Goal: Find contact information: Obtain details needed to contact an individual or organization

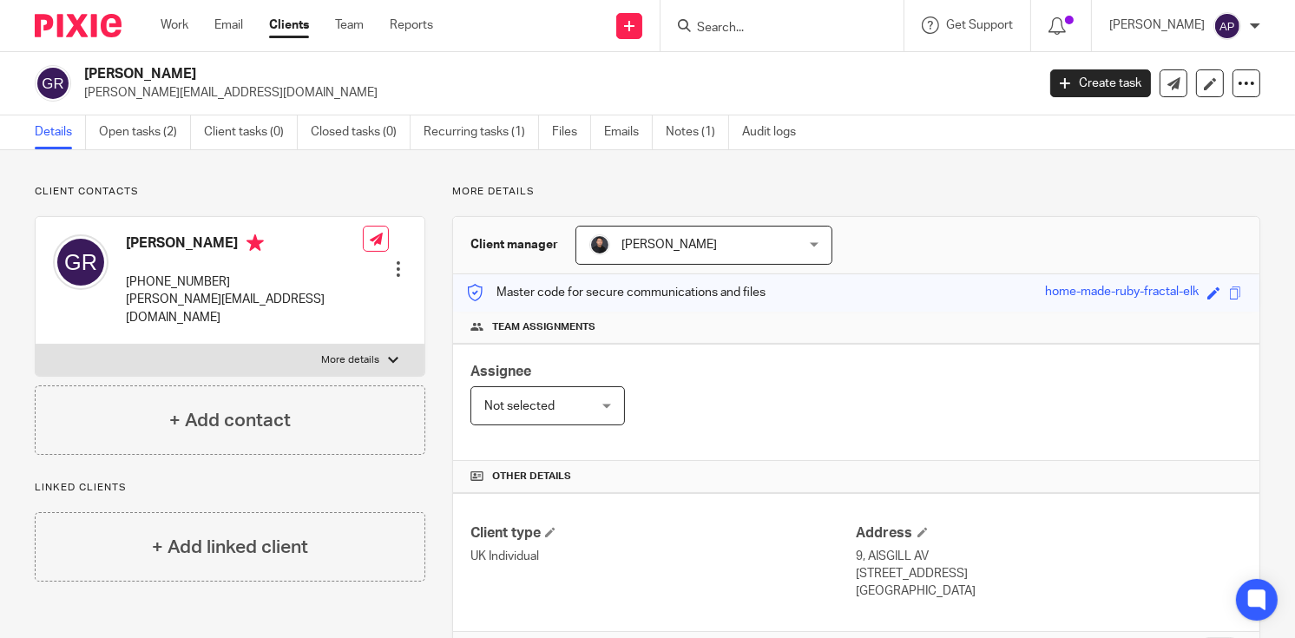
drag, startPoint x: 84, startPoint y: 71, endPoint x: 200, endPoint y: 72, distance: 116.3
click at [200, 72] on h2 "[PERSON_NAME]" at bounding box center [459, 74] width 751 height 18
drag, startPoint x: 128, startPoint y: 279, endPoint x: 226, endPoint y: 282, distance: 97.2
click at [226, 282] on p "+44 786 038 3090" at bounding box center [244, 281] width 237 height 17
copy p "+44 786 038 3090"
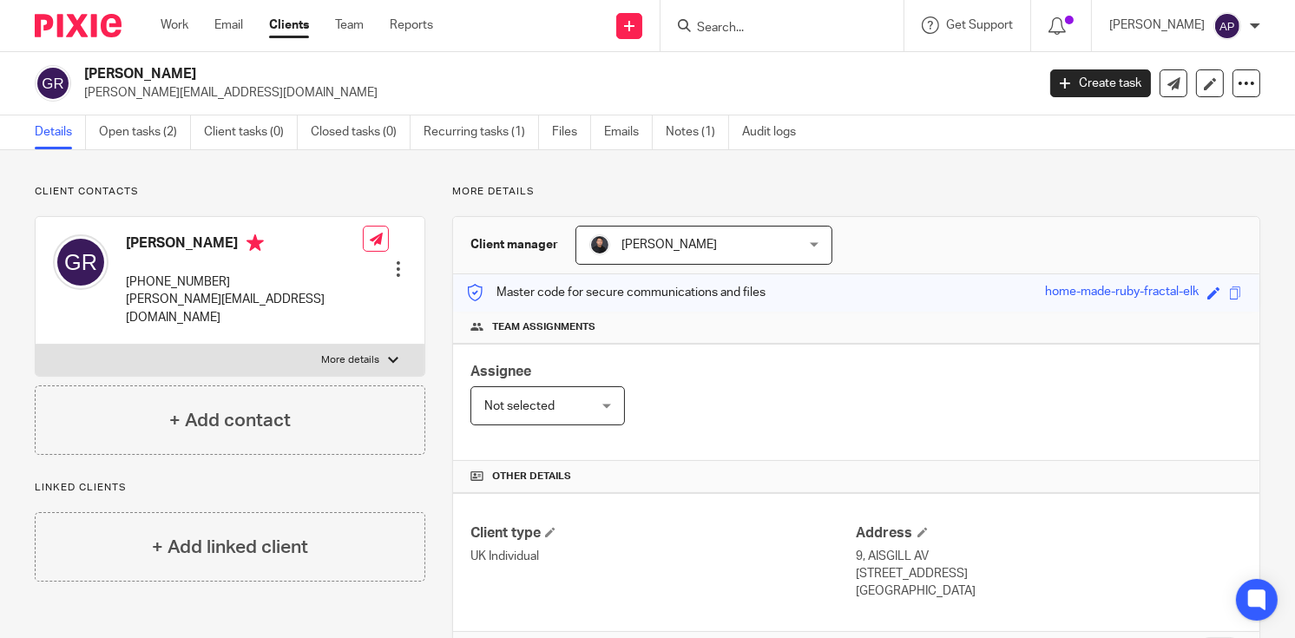
drag, startPoint x: 83, startPoint y: 67, endPoint x: 216, endPoint y: 78, distance: 133.2
click at [216, 78] on div "Guilherme Ressel guilherme.ressel@gmail.com" at bounding box center [529, 83] width 989 height 36
copy h2 "Guilherme Ressel"
drag, startPoint x: 87, startPoint y: 72, endPoint x: 123, endPoint y: 72, distance: 36.4
click at [123, 72] on h2 "Arthur John Penhaligon" at bounding box center [459, 74] width 751 height 18
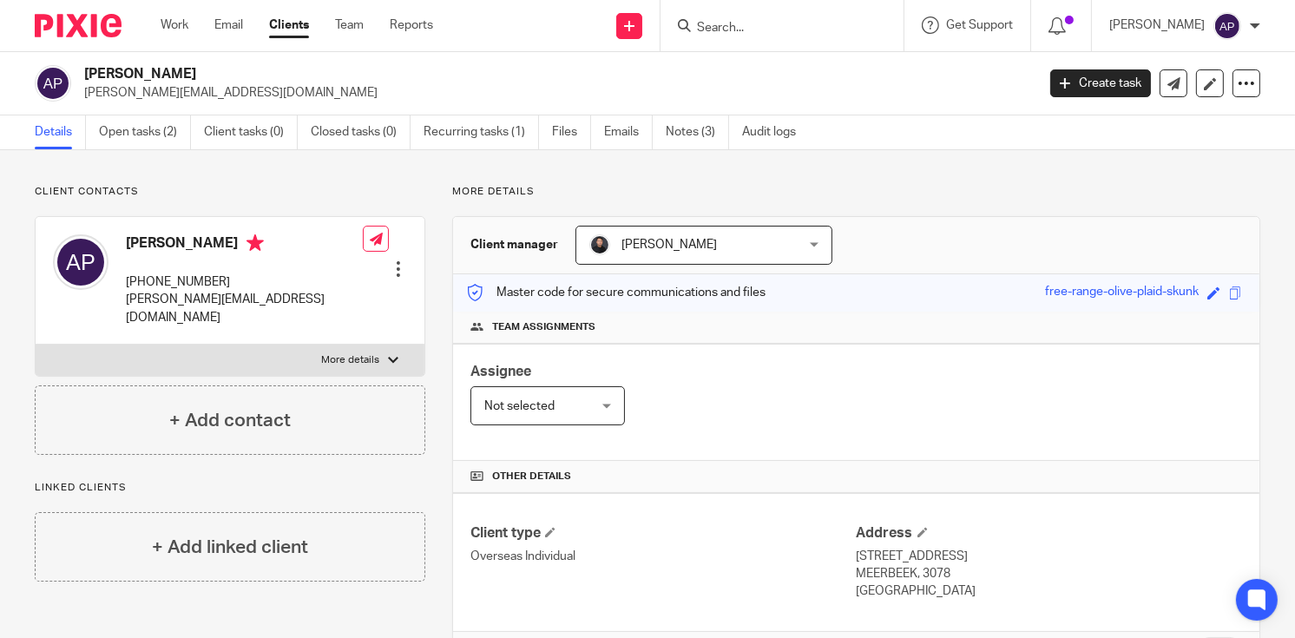
drag, startPoint x: 123, startPoint y: 72, endPoint x: 346, endPoint y: 86, distance: 223.4
click at [346, 86] on p "arthur.penhaligon@cbre.com" at bounding box center [554, 92] width 940 height 17
click at [106, 66] on h2 "Arthur John Penhaligon" at bounding box center [459, 74] width 751 height 18
copy h2 "Arthur"
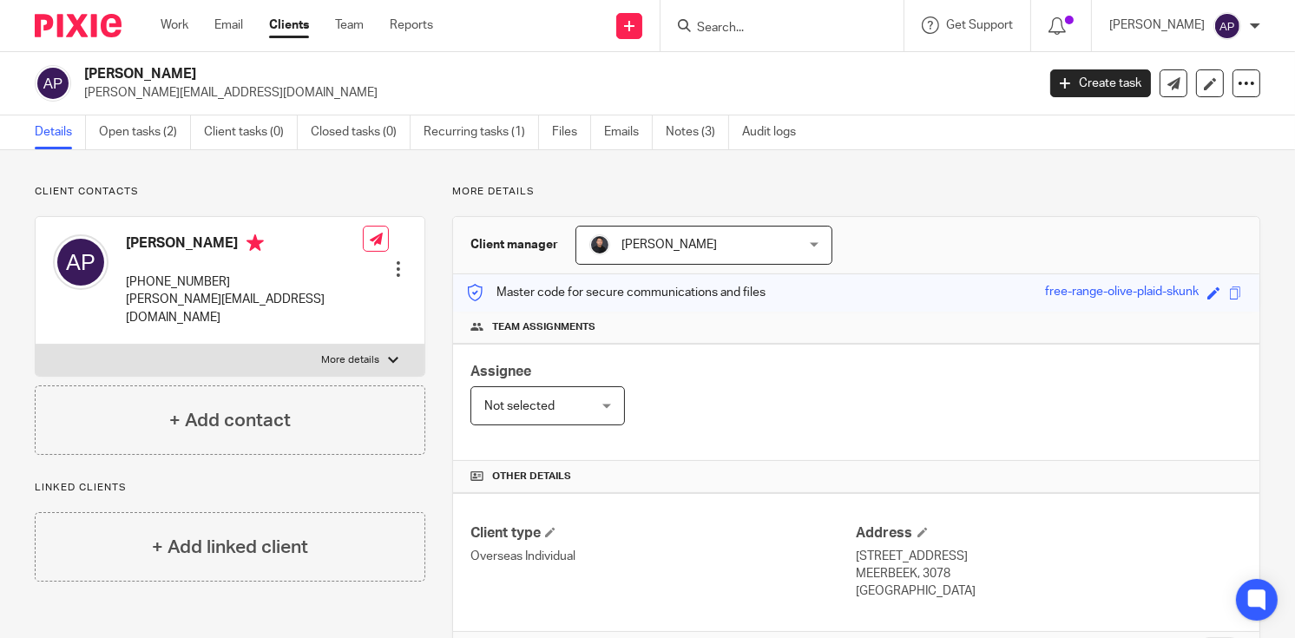
click at [143, 73] on h2 "Arthur John Penhaligon" at bounding box center [459, 74] width 751 height 18
copy h2 "John"
click at [228, 75] on h2 "Arthur John Penhaligon" at bounding box center [459, 74] width 751 height 18
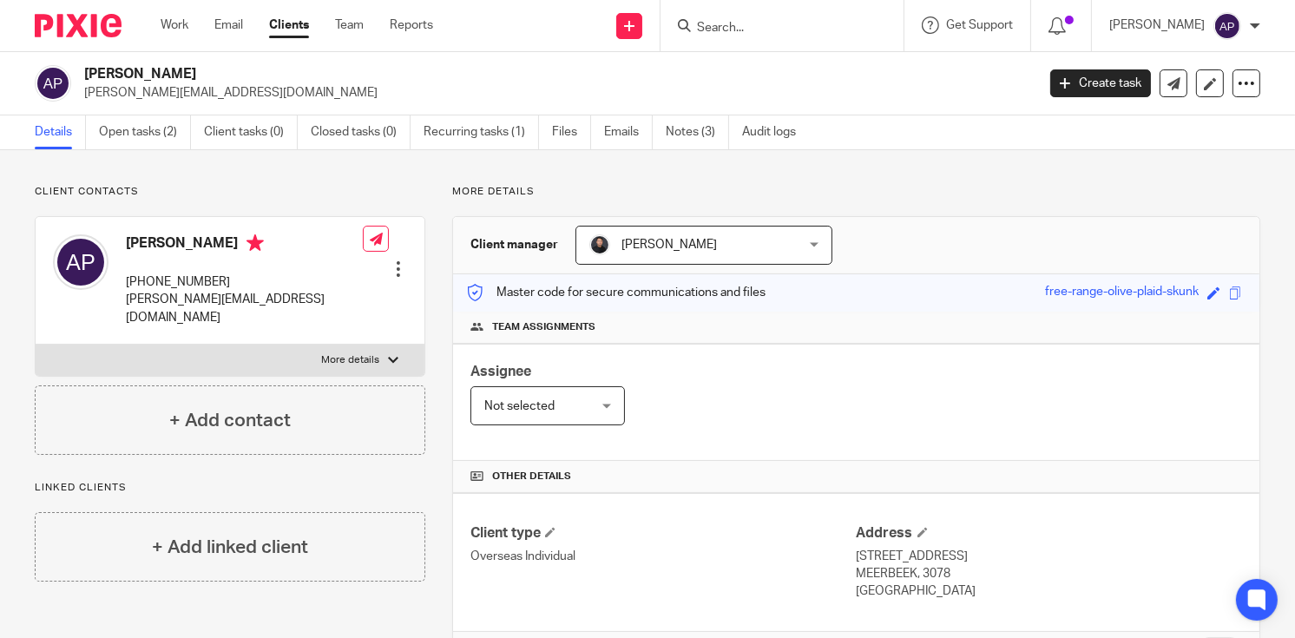
copy h2 "Penhaligon"
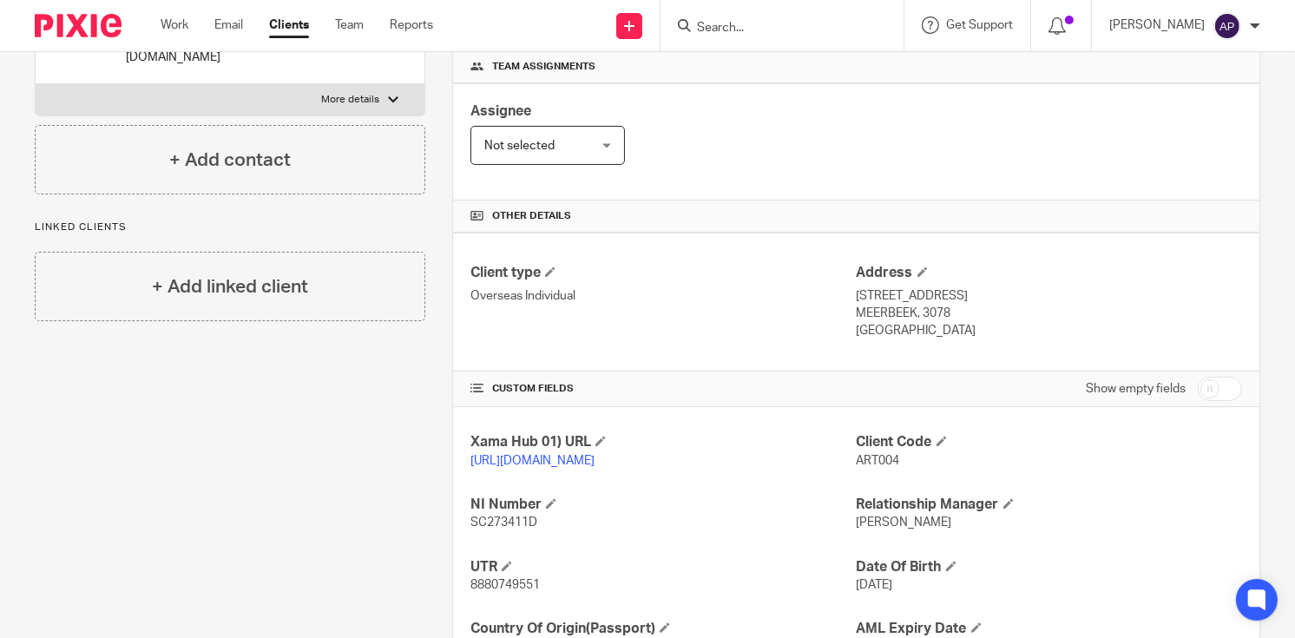
scroll to position [418, 0]
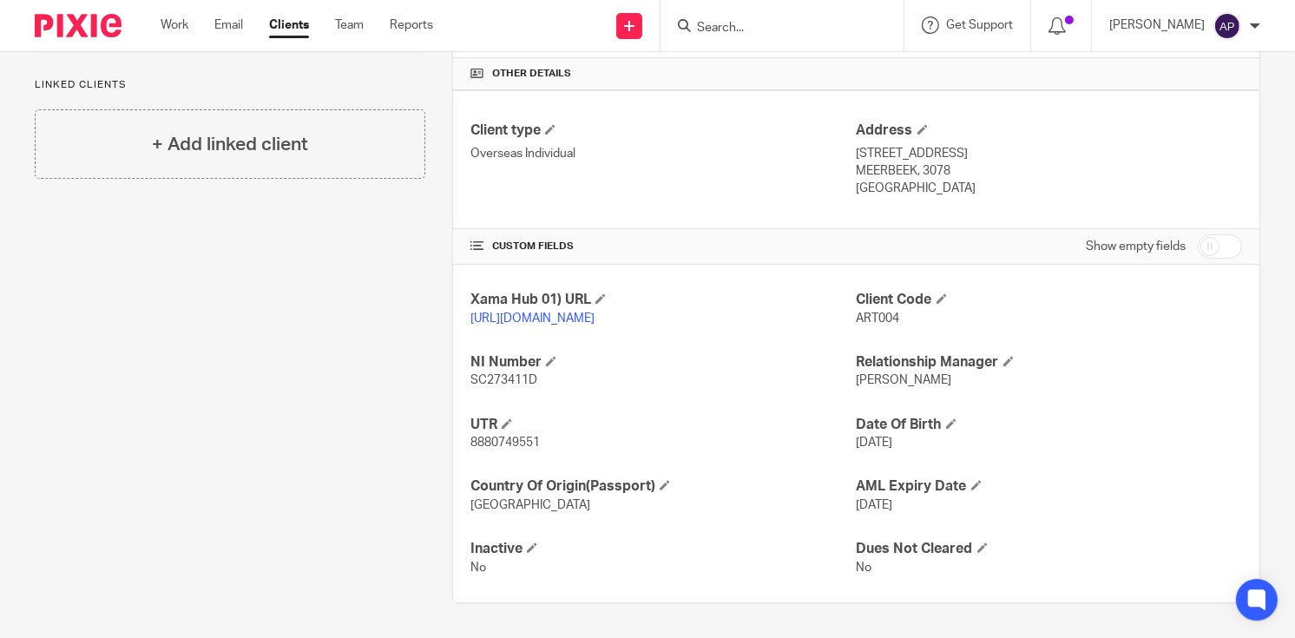
click at [498, 376] on span "SC273411D" at bounding box center [503, 380] width 67 height 12
copy span "SC273411D"
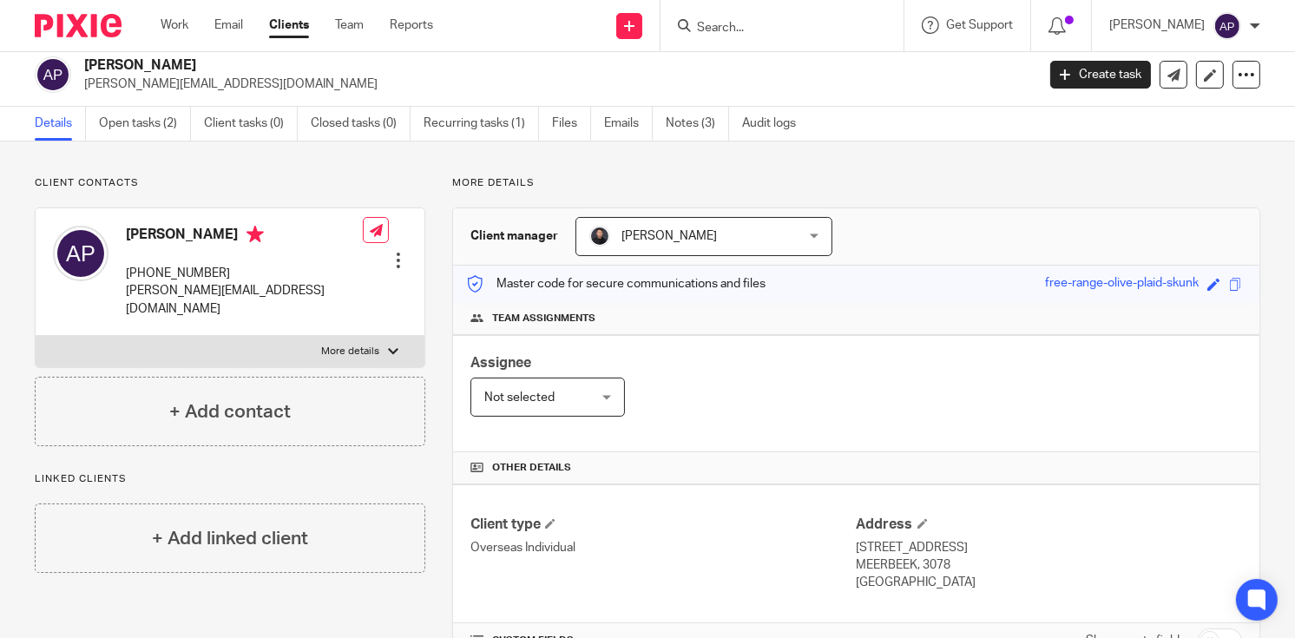
scroll to position [0, 0]
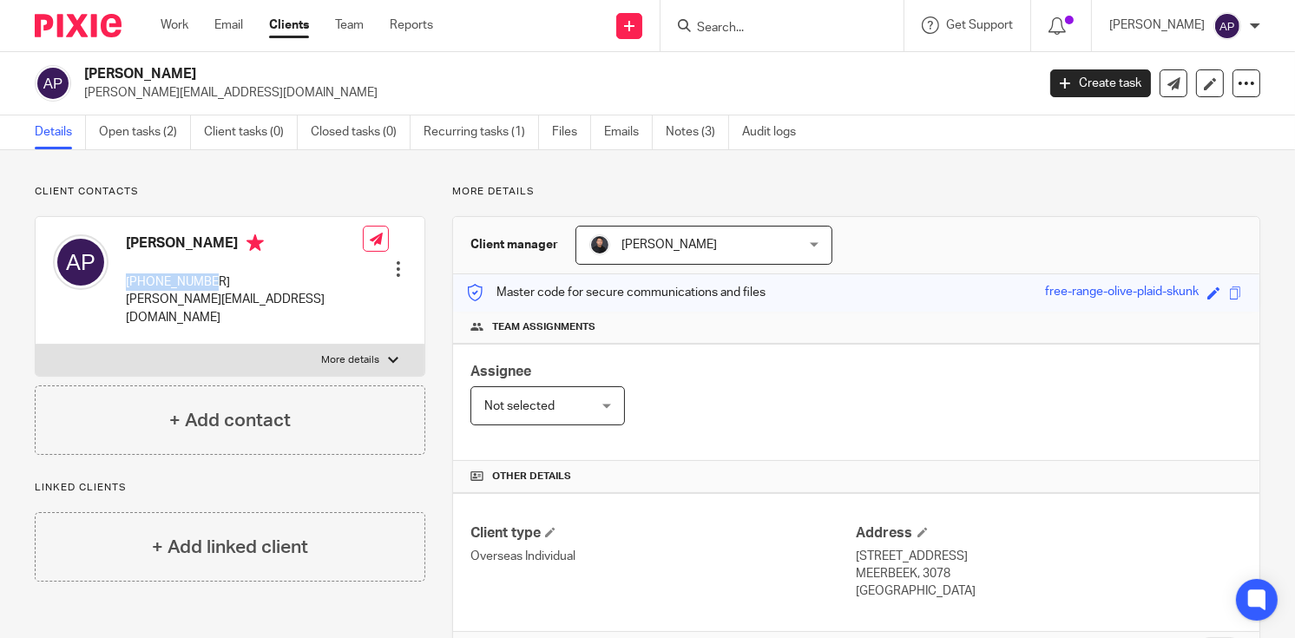
drag, startPoint x: 128, startPoint y: 279, endPoint x: 213, endPoint y: 279, distance: 85.0
click at [213, 279] on p "+32499929463" at bounding box center [244, 281] width 237 height 17
copy p "+32499929463"
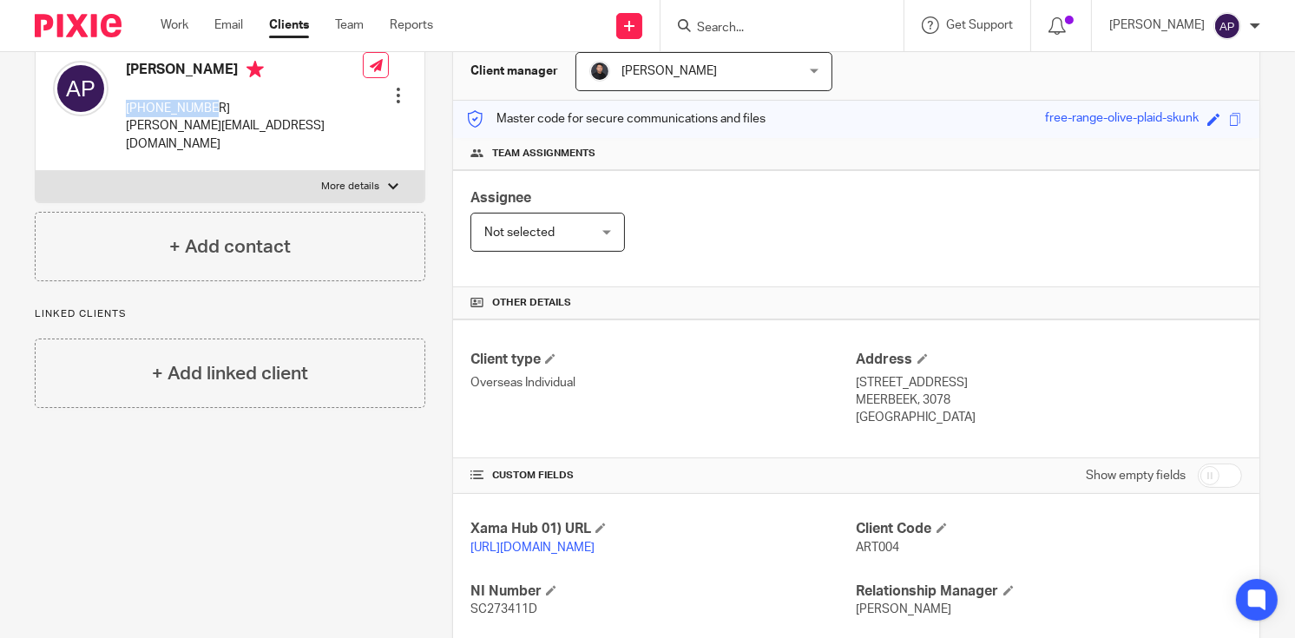
drag, startPoint x: 848, startPoint y: 377, endPoint x: 991, endPoint y: 380, distance: 143.2
click at [991, 380] on p "STEENBERGSTRAAT 44A" at bounding box center [1048, 382] width 385 height 17
copy p "STEENBERGSTRAAT 44A"
click at [879, 397] on p "MEERBEEK, 3078" at bounding box center [1048, 399] width 385 height 17
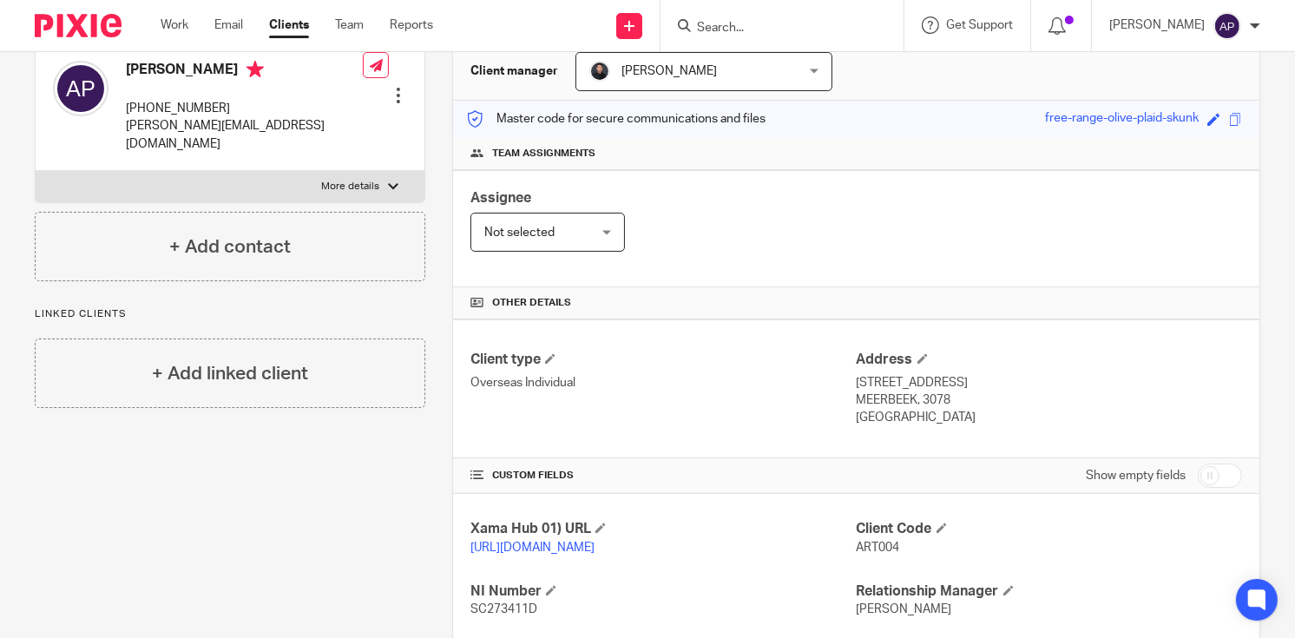
copy p "MEERBEEK"
click at [869, 419] on p "Belgium" at bounding box center [1048, 417] width 385 height 17
copy p "Belgium"
click at [934, 396] on p "MEERBEEK, 3078" at bounding box center [1048, 399] width 385 height 17
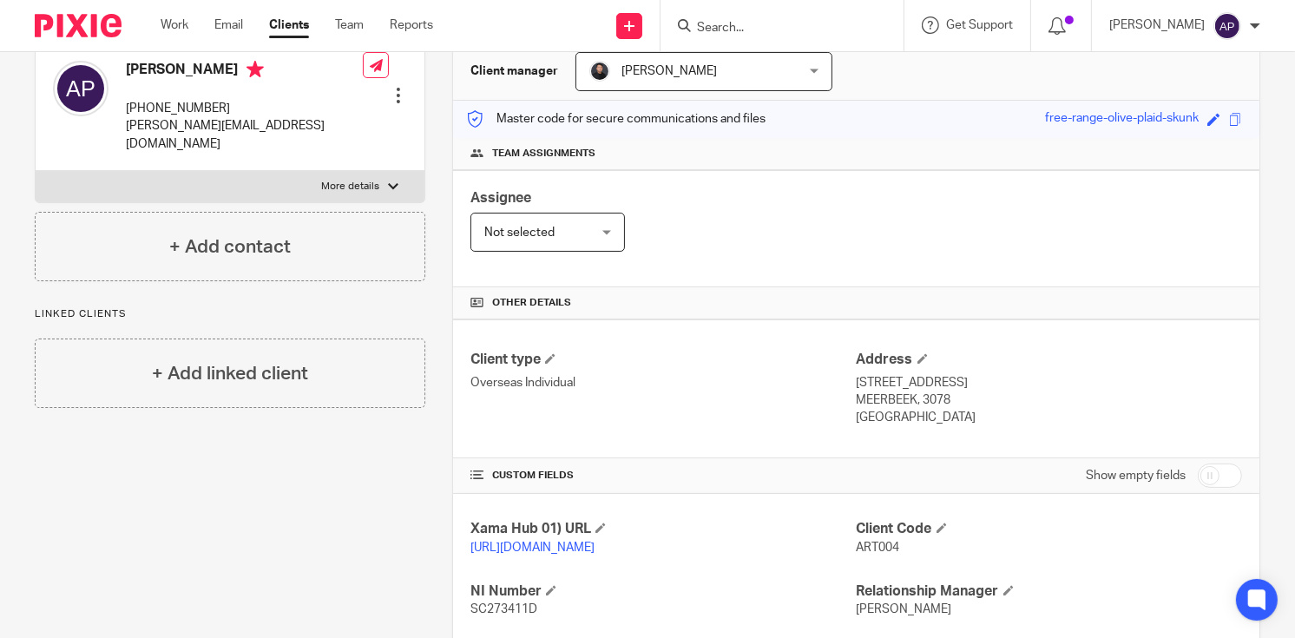
click at [934, 396] on p "MEERBEEK, 3078" at bounding box center [1048, 399] width 385 height 17
copy p "3078"
click at [856, 378] on p "STEENBERGSTRAAT 44A" at bounding box center [1048, 382] width 385 height 17
copy p "STEENBERGSTRAAT"
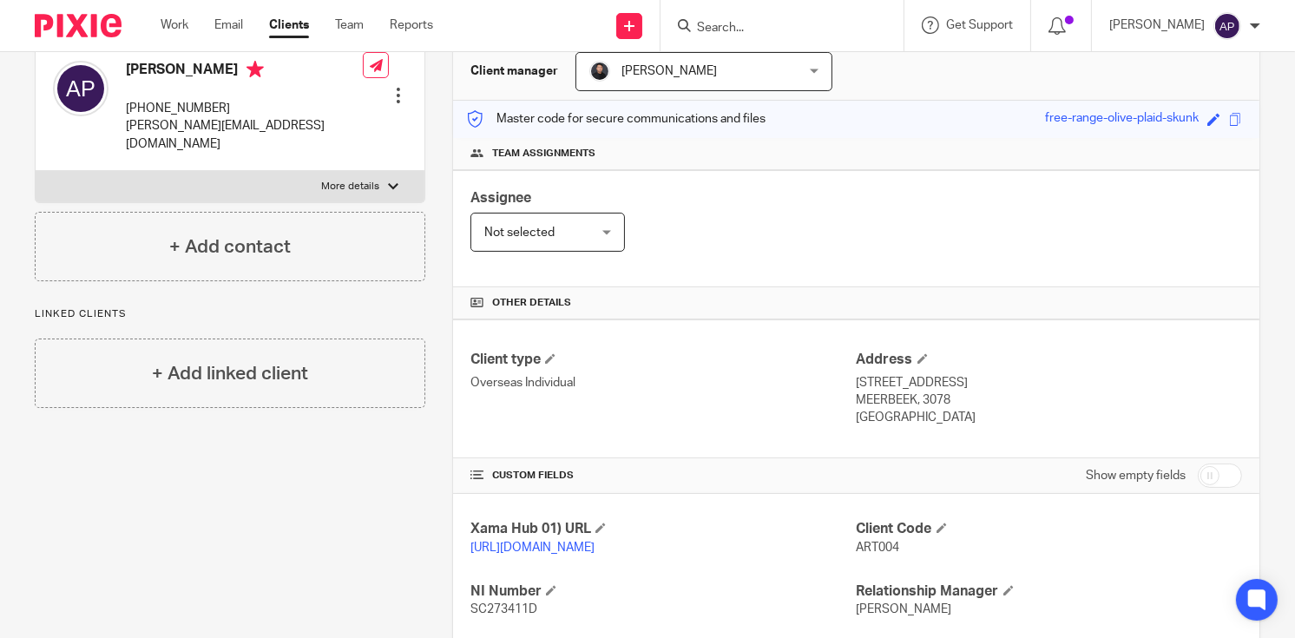
click at [977, 377] on p "STEENBERGSTRAAT 44A" at bounding box center [1048, 382] width 385 height 17
drag, startPoint x: 977, startPoint y: 377, endPoint x: 901, endPoint y: 398, distance: 79.1
click at [901, 398] on div "Address STEENBERGSTRAAT 44A MEERBEEK, 3078 Belgium" at bounding box center [1048, 389] width 385 height 76
drag, startPoint x: 1024, startPoint y: 370, endPoint x: 934, endPoint y: 371, distance: 89.4
click at [1024, 370] on div "Address STEENBERGSTRAAT 44A MEERBEEK, 3078 Belgium" at bounding box center [1048, 389] width 385 height 76
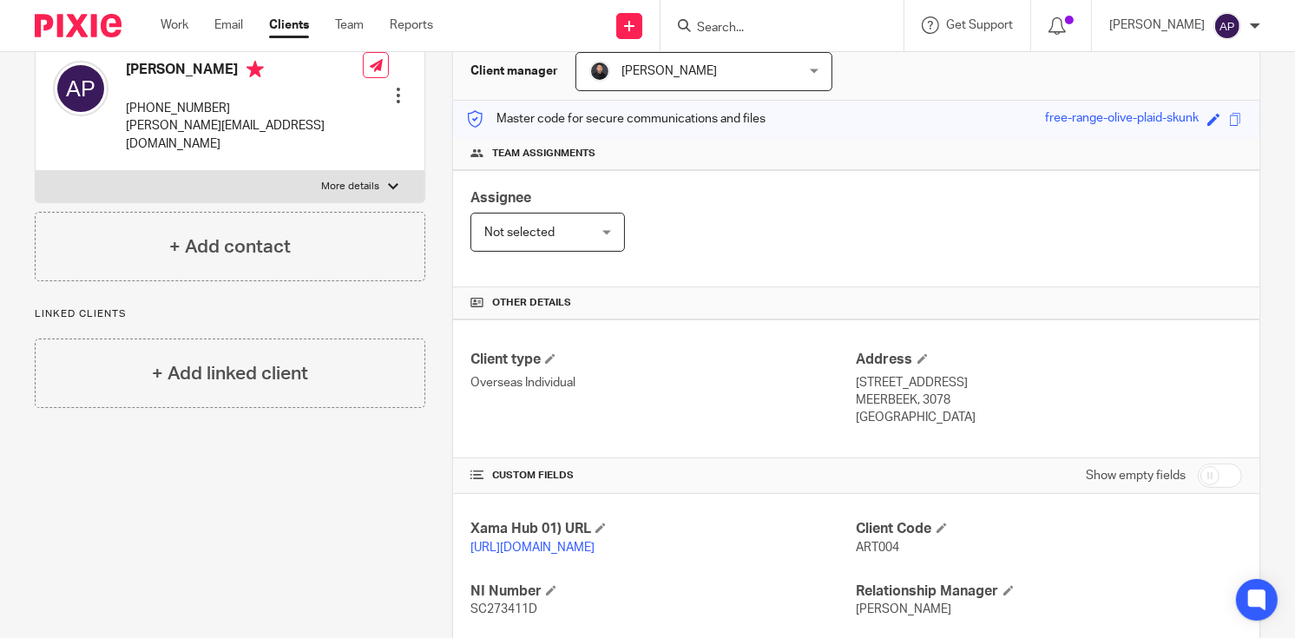
click at [972, 374] on p "STEENBERGSTRAAT 44A" at bounding box center [1048, 382] width 385 height 17
click at [928, 398] on p "MEERBEEK, 3078" at bounding box center [1048, 399] width 385 height 17
click at [873, 416] on p "Belgium" at bounding box center [1048, 417] width 385 height 17
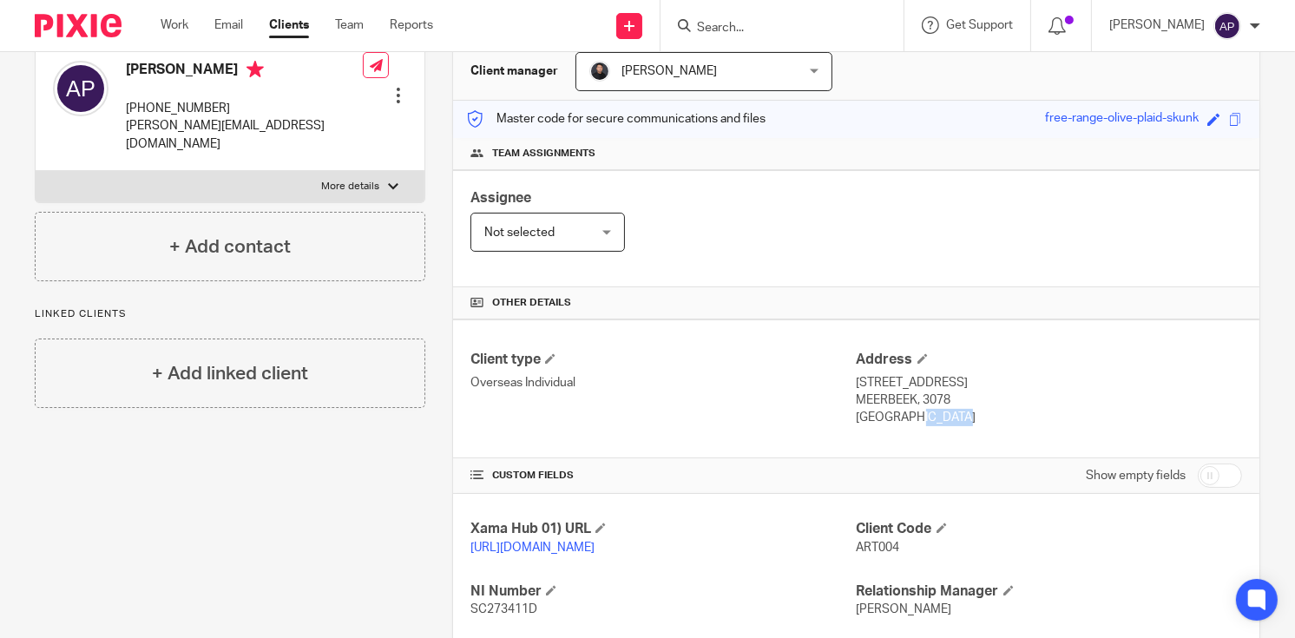
click at [873, 416] on p "Belgium" at bounding box center [1048, 417] width 385 height 17
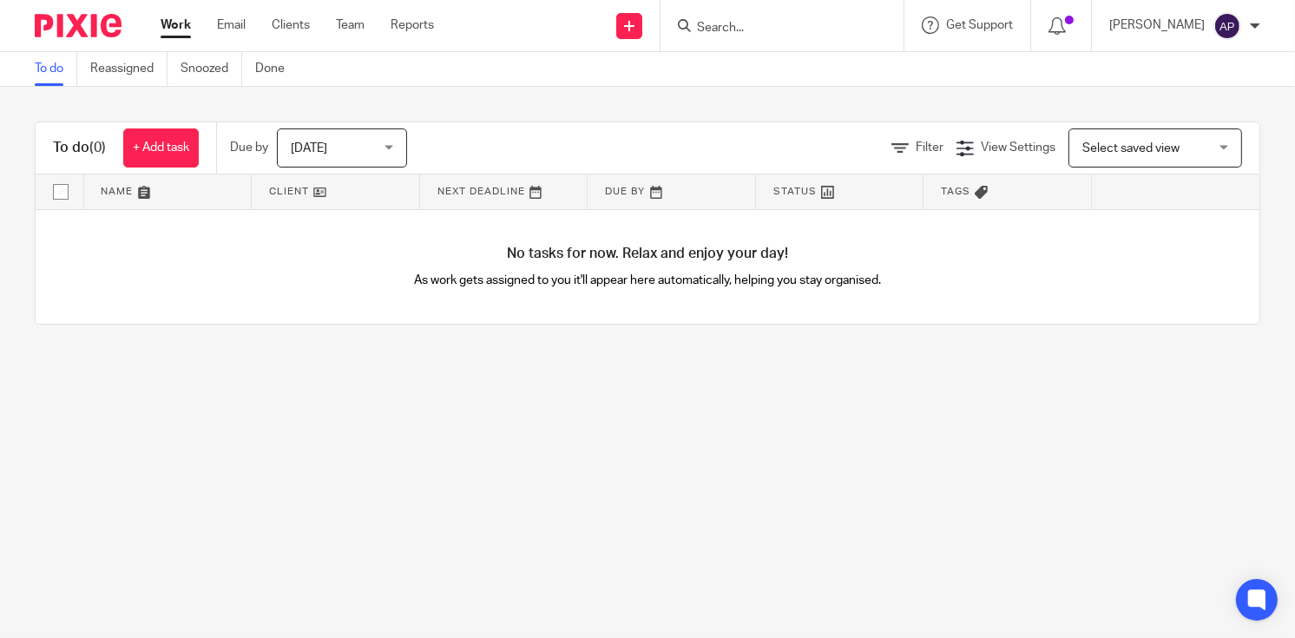
drag, startPoint x: 0, startPoint y: 0, endPoint x: 712, endPoint y: 25, distance: 712.8
click at [712, 25] on input "Search" at bounding box center [773, 29] width 156 height 16
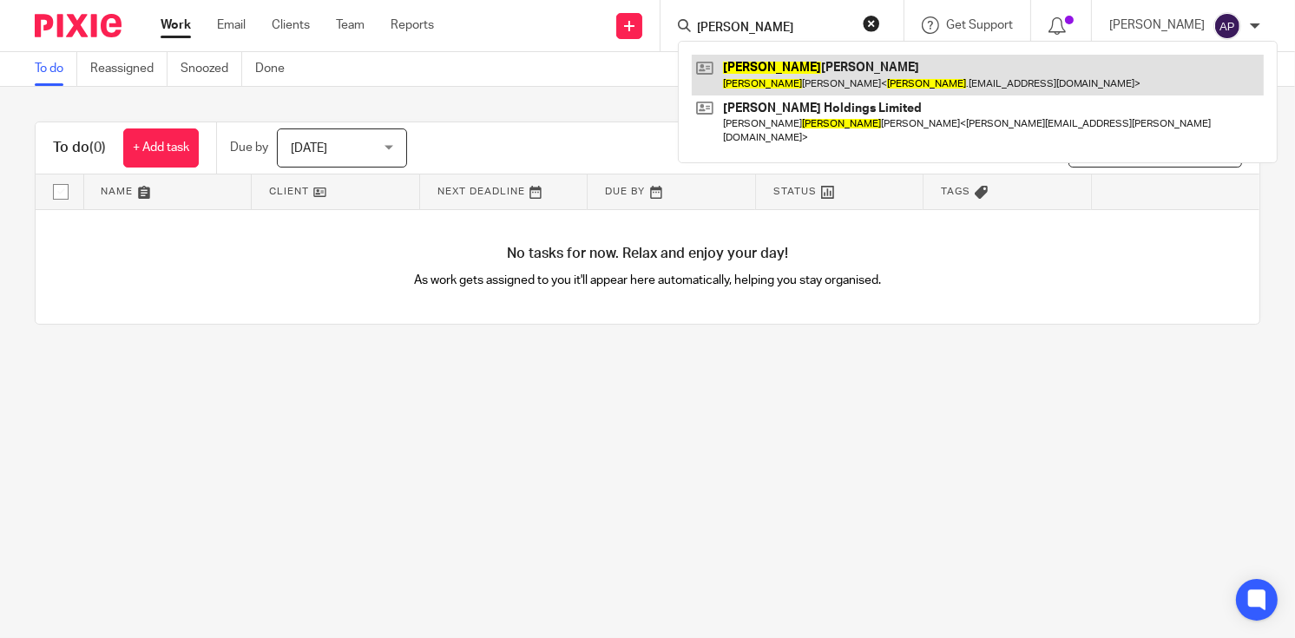
type input "[PERSON_NAME]"
click at [864, 81] on link at bounding box center [978, 75] width 572 height 40
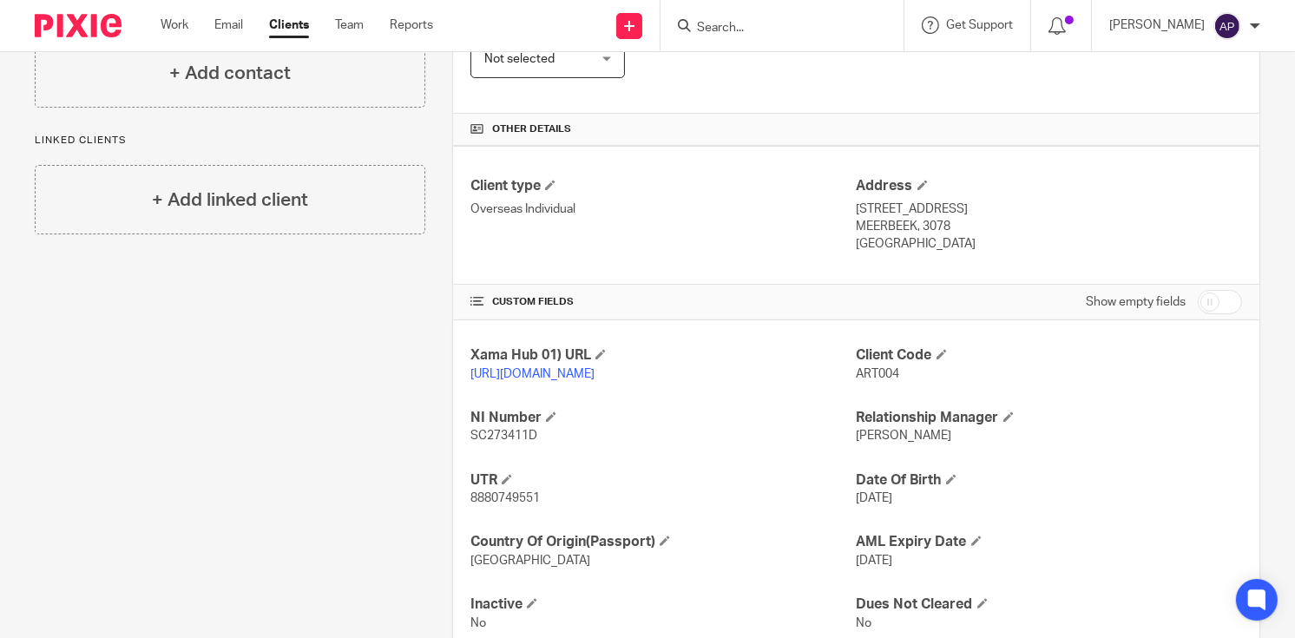
scroll to position [418, 0]
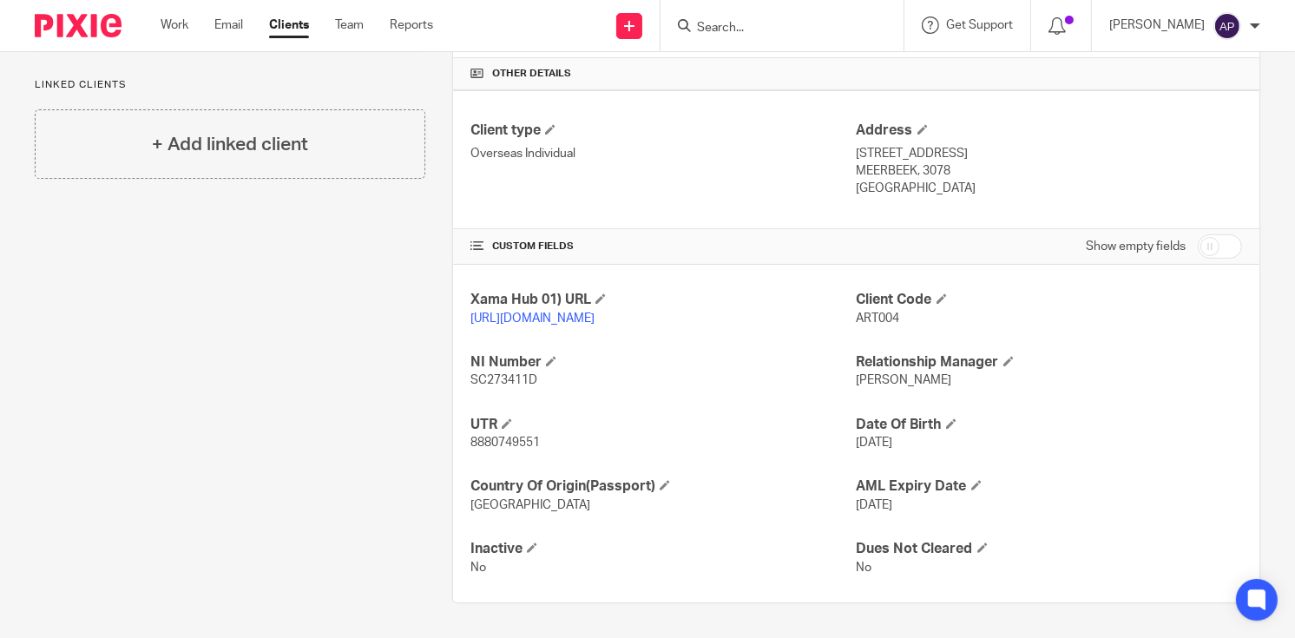
click at [502, 441] on span "8880749551" at bounding box center [504, 442] width 69 height 12
copy span "8880749551"
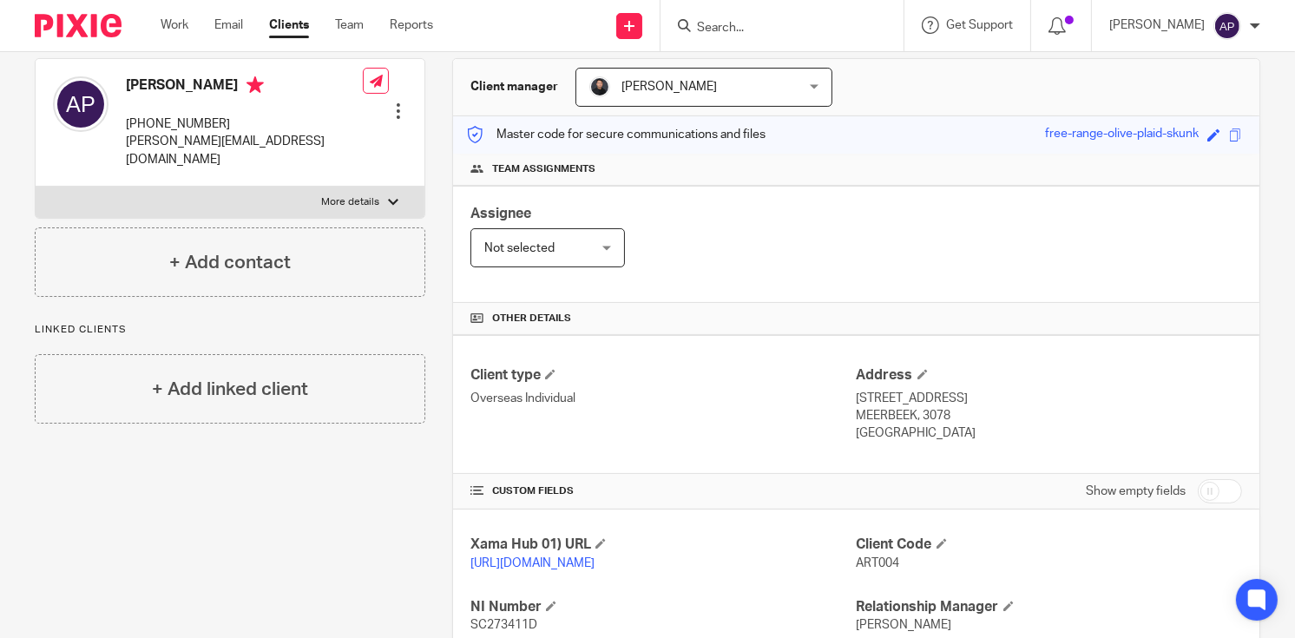
click at [155, 84] on h4 "[PERSON_NAME]" at bounding box center [244, 87] width 237 height 22
copy h4 "Arthur"
click at [190, 89] on h4 "[PERSON_NAME]" at bounding box center [244, 87] width 237 height 22
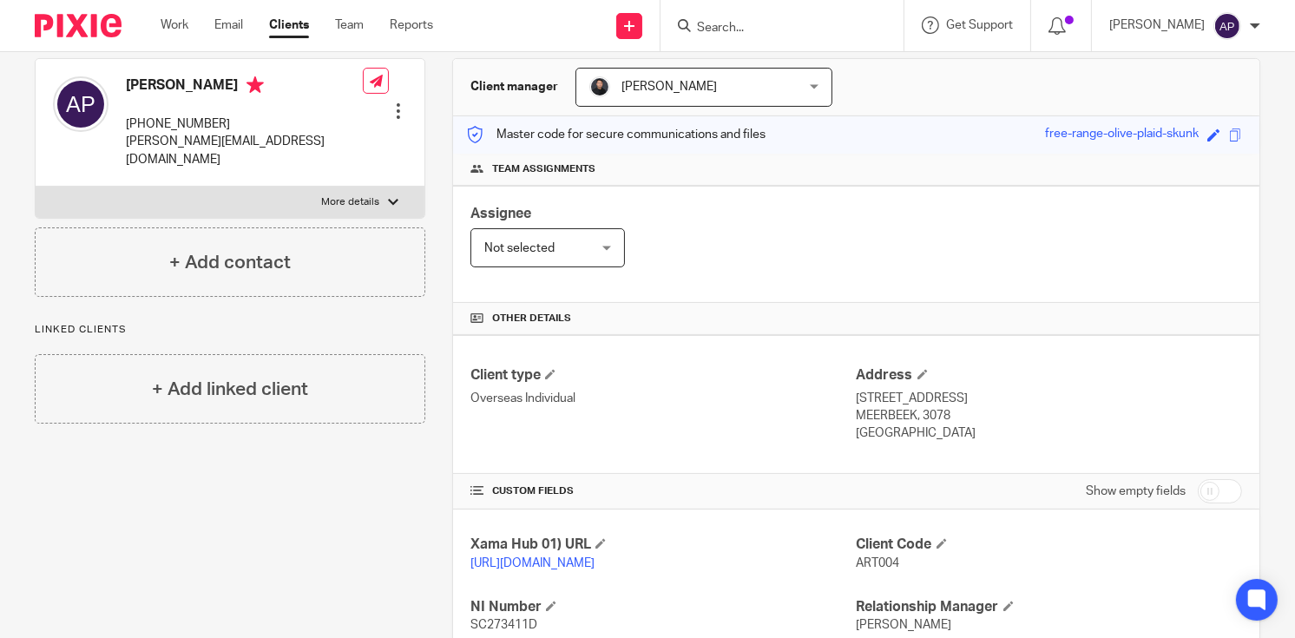
copy h4 "John"
click at [233, 82] on h4 "[PERSON_NAME]" at bounding box center [244, 87] width 237 height 22
copy h4 "Penhaligon"
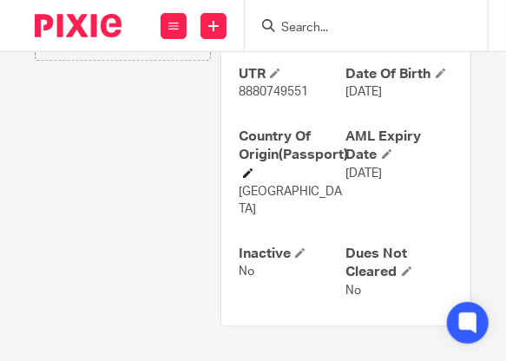
scroll to position [820, 0]
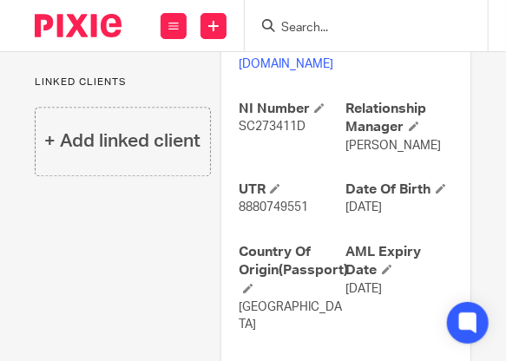
click at [272, 133] on span "SC273411D" at bounding box center [272, 127] width 67 height 12
copy span "SC273411D"
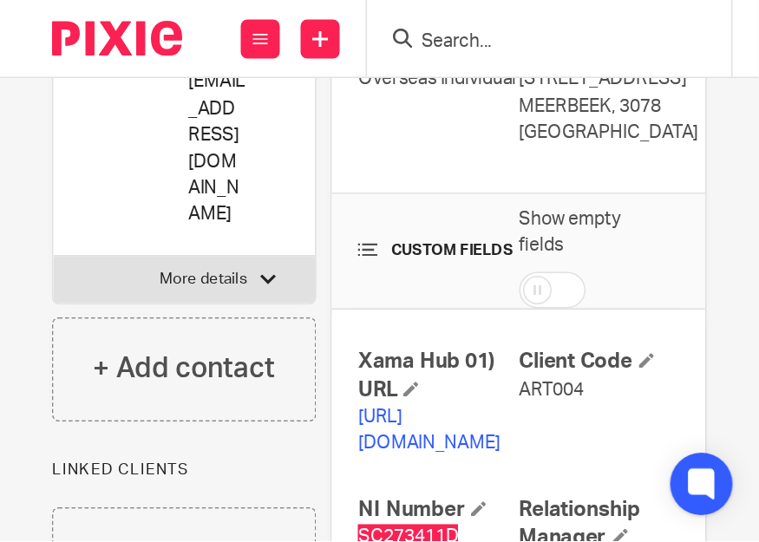
scroll to position [530, 0]
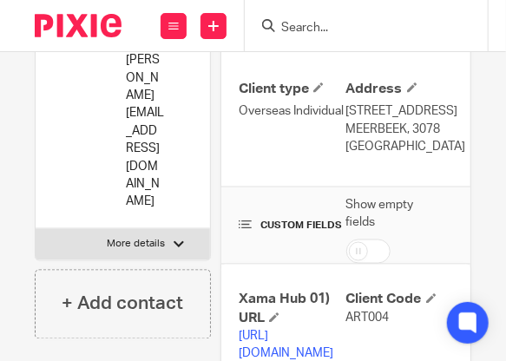
drag, startPoint x: 128, startPoint y: 108, endPoint x: 149, endPoint y: 144, distance: 42.4
click at [149, 51] on p "[PHONE_NUMBER]" at bounding box center [145, 24] width 38 height 53
copy p "[PHONE_NUMBER]"
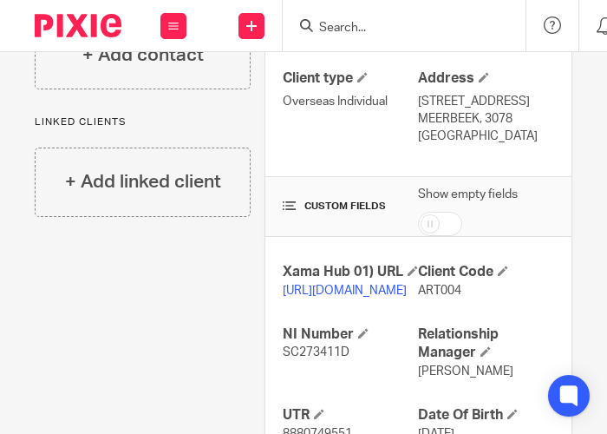
scroll to position [506, 0]
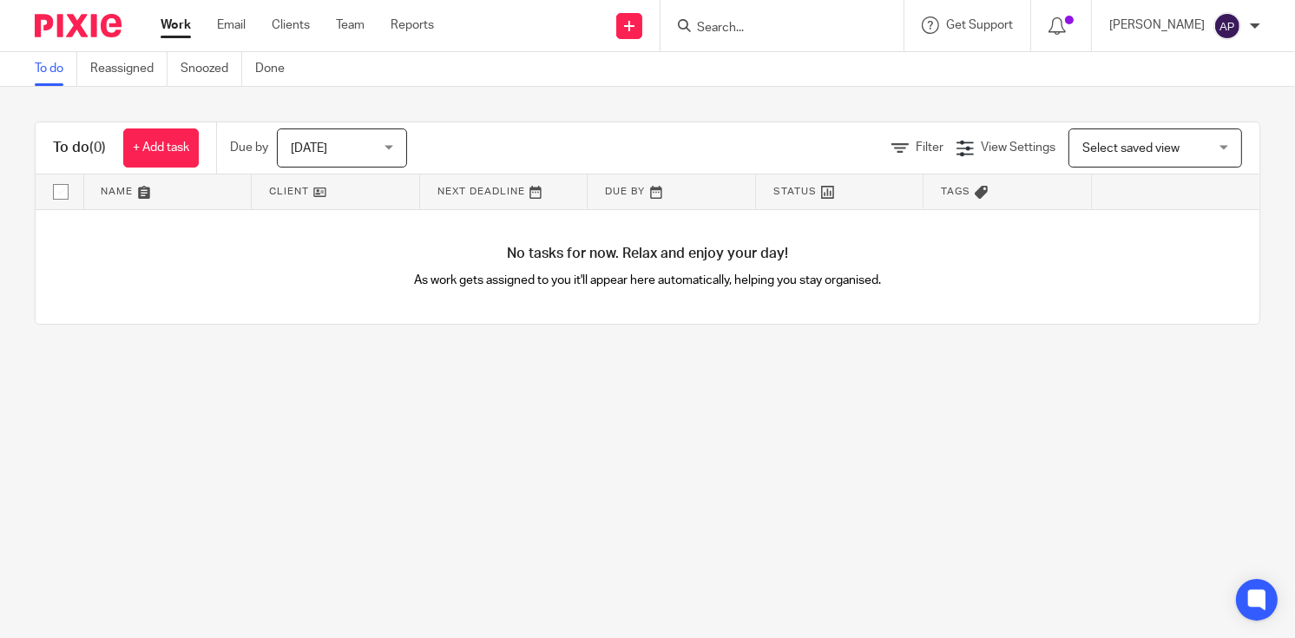
click at [739, 29] on input "Search" at bounding box center [773, 29] width 156 height 16
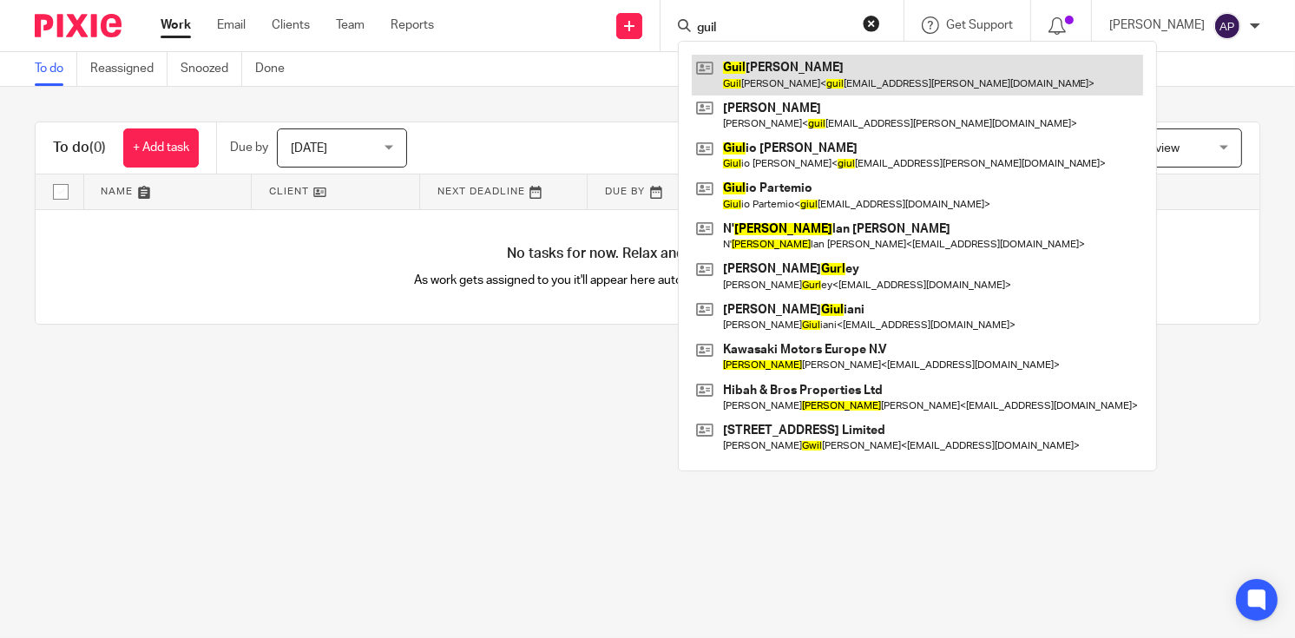
type input "guil"
click at [809, 61] on link at bounding box center [917, 75] width 451 height 40
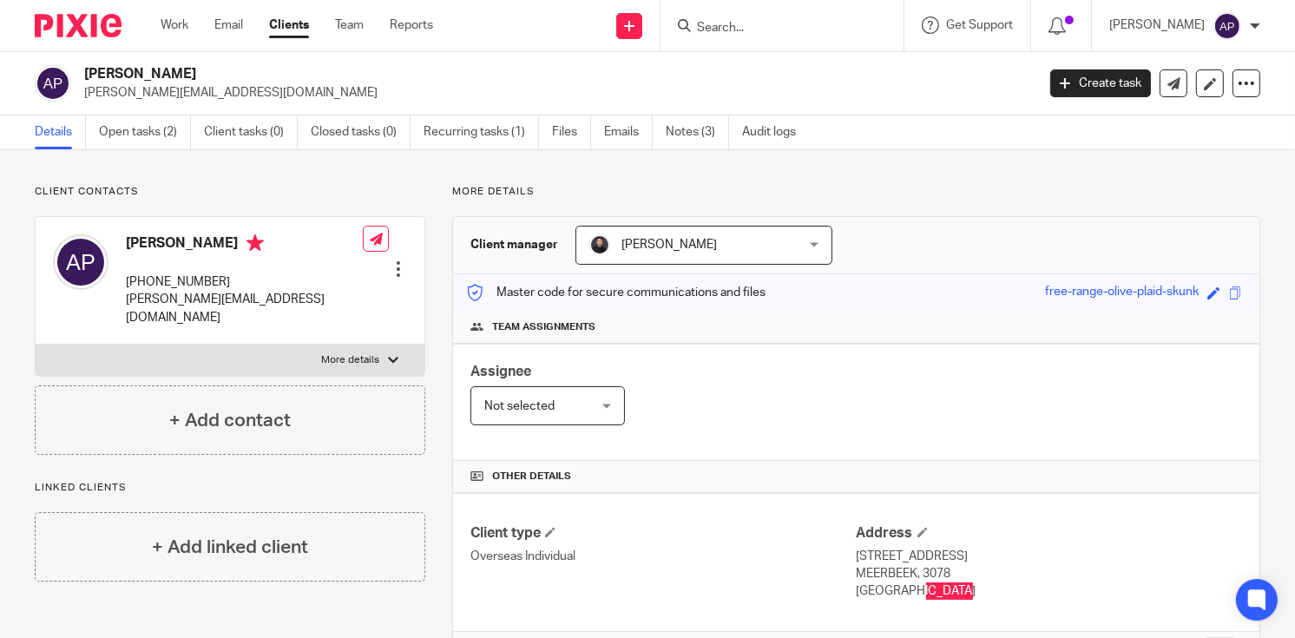
scroll to position [174, 0]
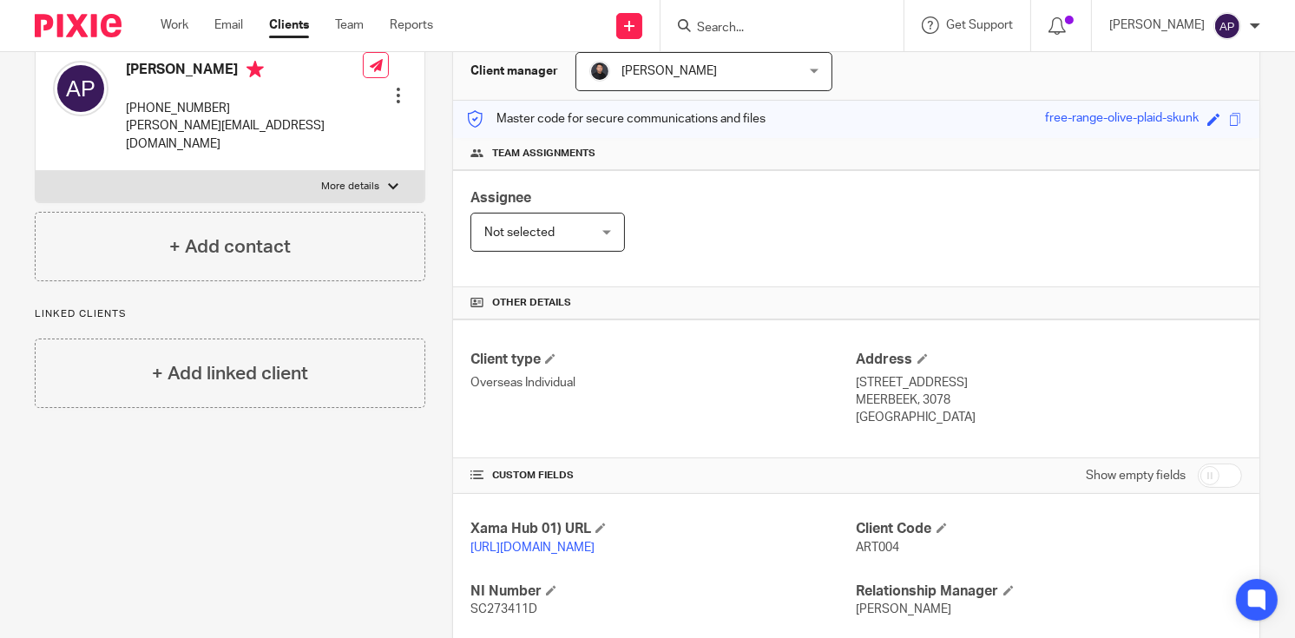
click at [907, 374] on p "[STREET_ADDRESS]" at bounding box center [1048, 382] width 385 height 17
copy p "STEENBERGSTRAAT"
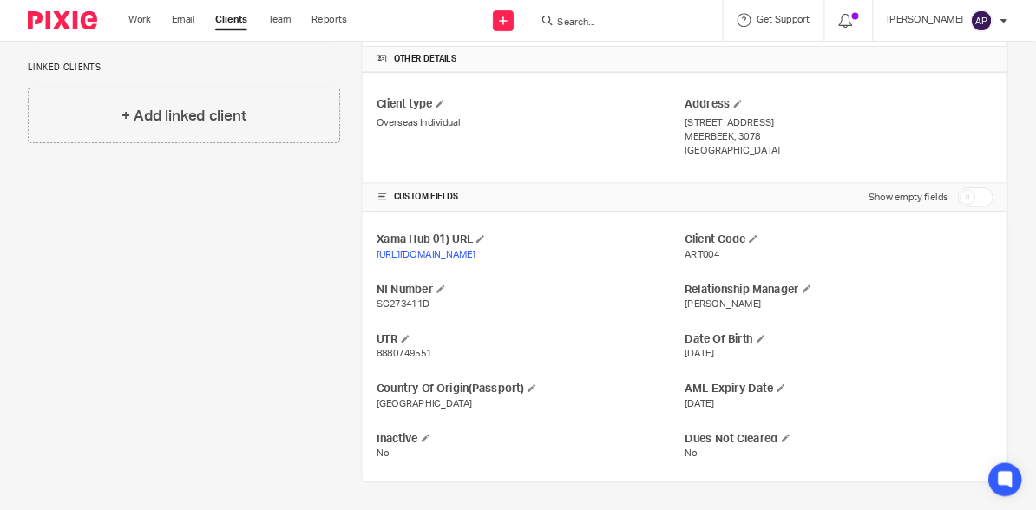
scroll to position [418, 0]
click at [479, 437] on span "8880749551" at bounding box center [504, 442] width 69 height 12
copy span "8880749551"
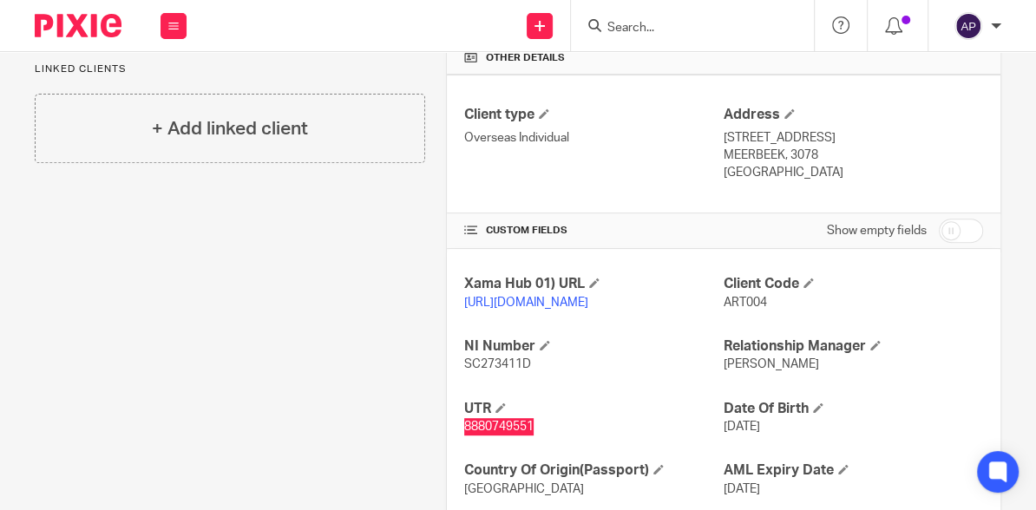
scroll to position [417, 0]
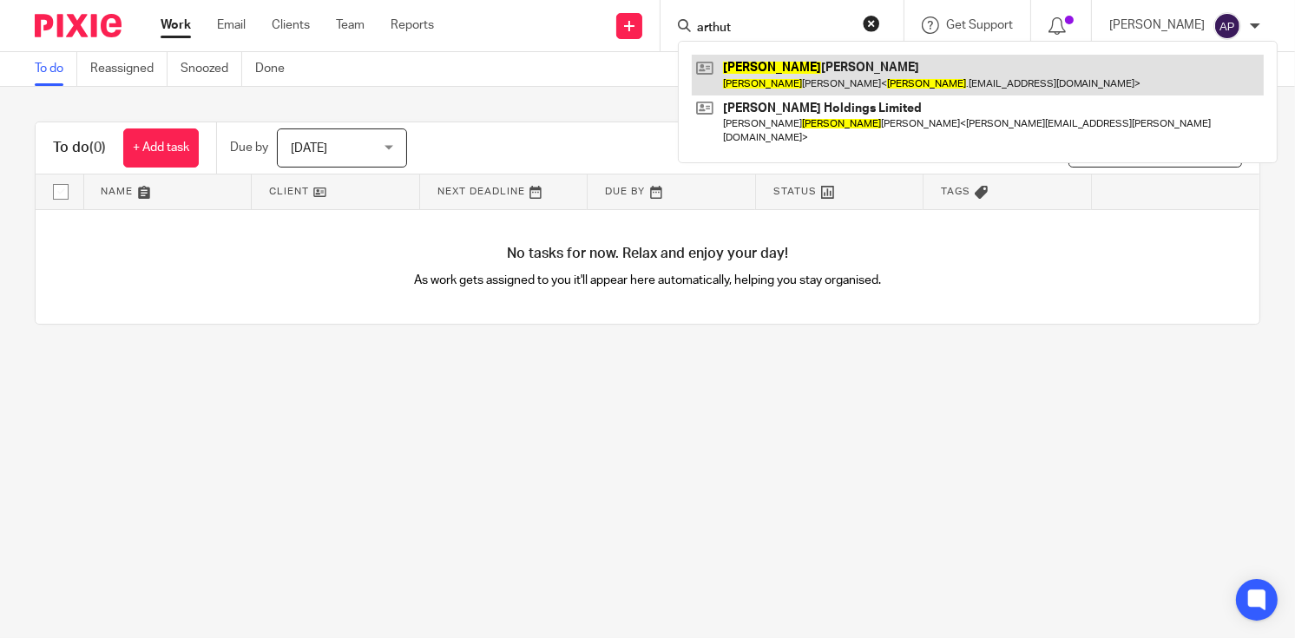
type input "arthut"
click at [869, 62] on link at bounding box center [978, 75] width 572 height 40
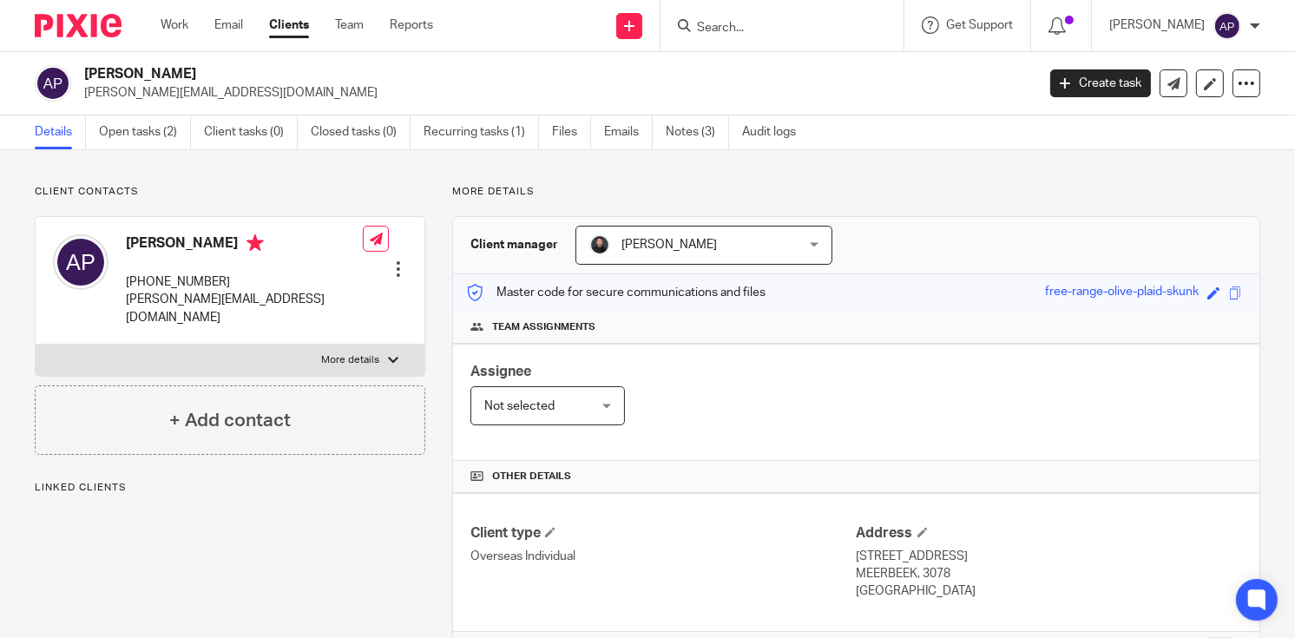
click at [276, 102] on div "Arthur John Penhaligon arthur.penhaligon@cbre.com Create task Update from Compa…" at bounding box center [647, 83] width 1295 height 63
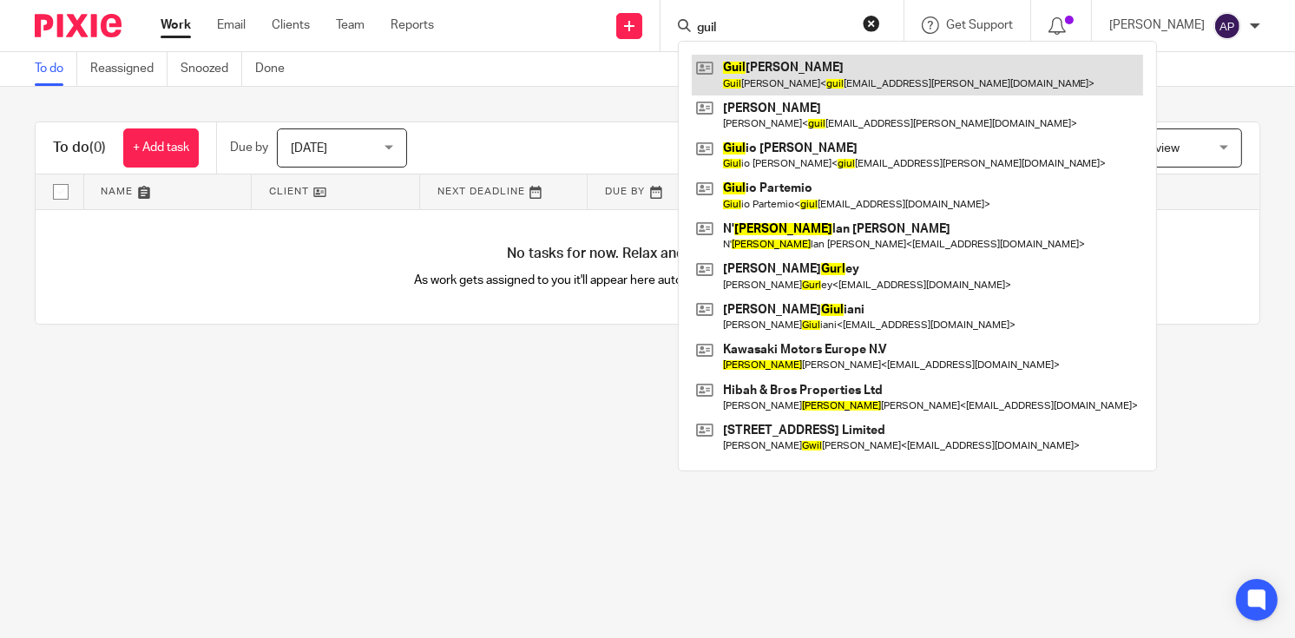
type input "guil"
click at [826, 69] on link at bounding box center [917, 75] width 451 height 40
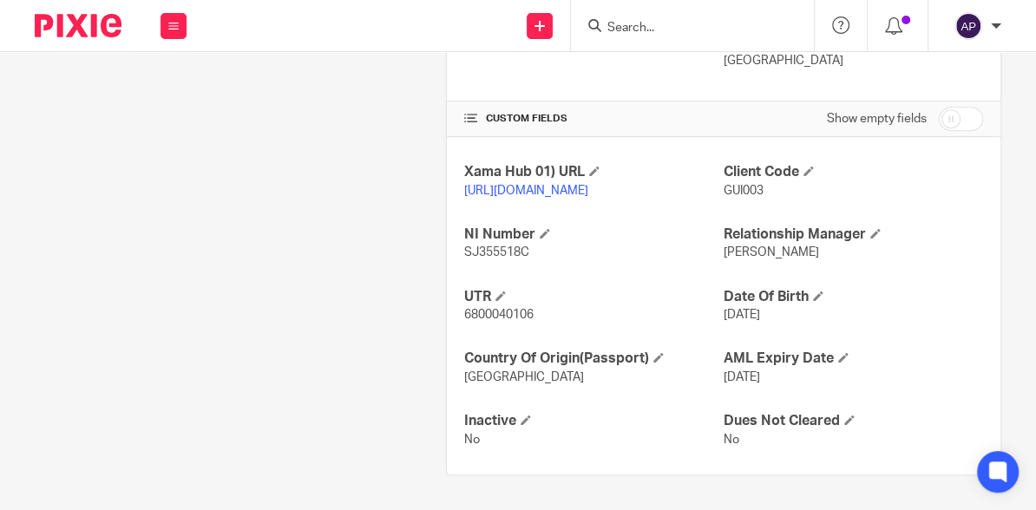
scroll to position [561, 0]
